Goal: Navigation & Orientation: Find specific page/section

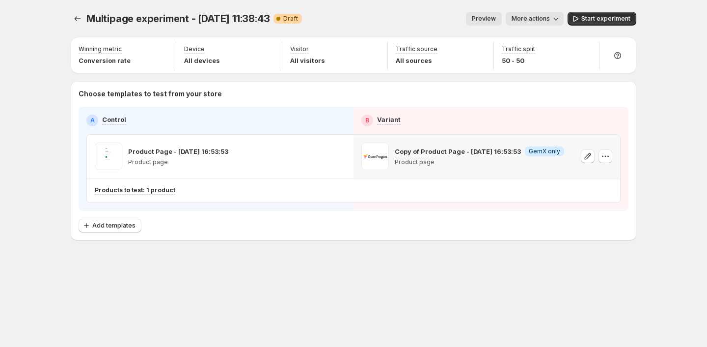
click at [477, 19] on span "Preview" at bounding box center [484, 19] width 24 height 8
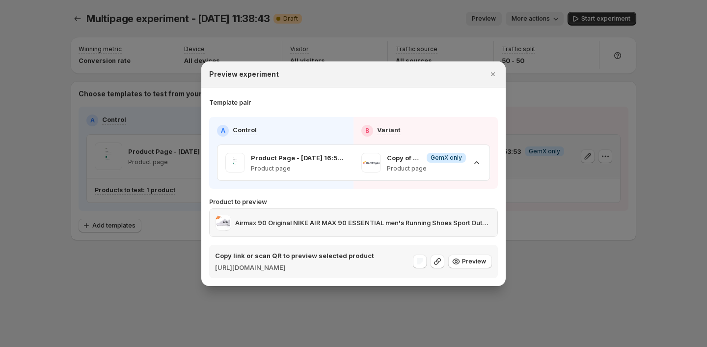
click at [470, 224] on div "Airmax 90 Original NIKE AIR MAX 90 ESSENTIAL men's Running Shoes Sport Outdoor …" at bounding box center [354, 223] width 276 height 16
click at [483, 154] on div "Copy of Product Page - [DATE] 16:53:53 Info GemX only Product page" at bounding box center [421, 162] width 136 height 35
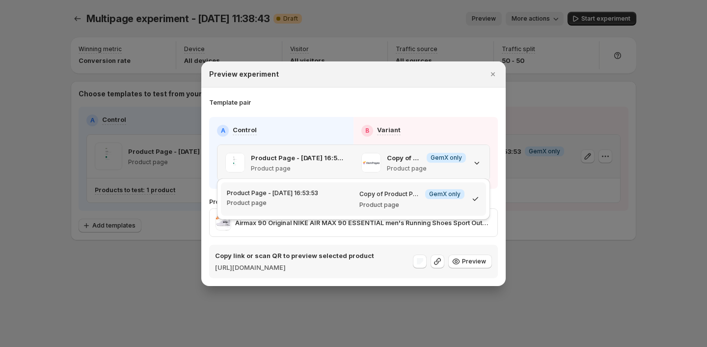
click at [483, 155] on div "Copy of Product Page - [DATE] 16:53:53 Info GemX only Product page" at bounding box center [421, 162] width 136 height 35
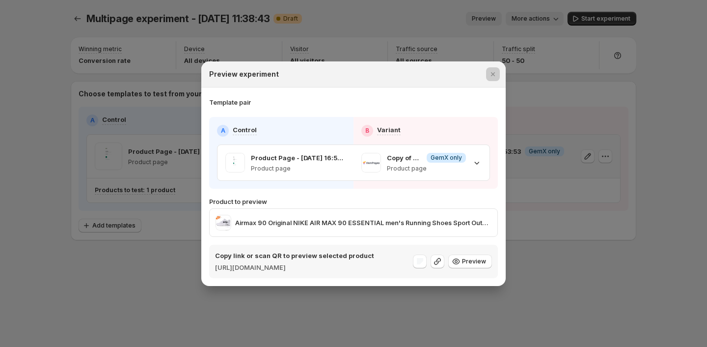
click at [572, 268] on div at bounding box center [353, 173] width 707 height 347
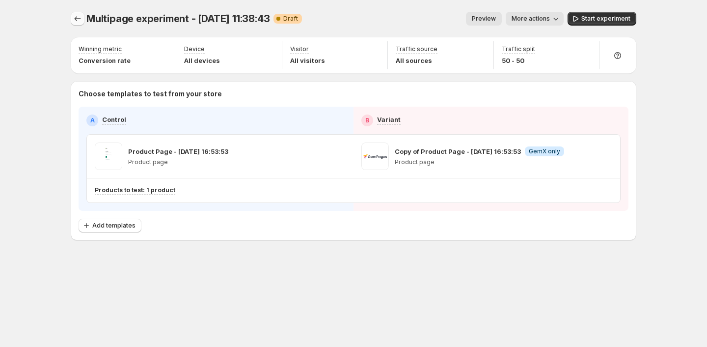
click at [77, 20] on icon "Experiments" at bounding box center [78, 19] width 10 height 10
